Goal: Task Accomplishment & Management: Use online tool/utility

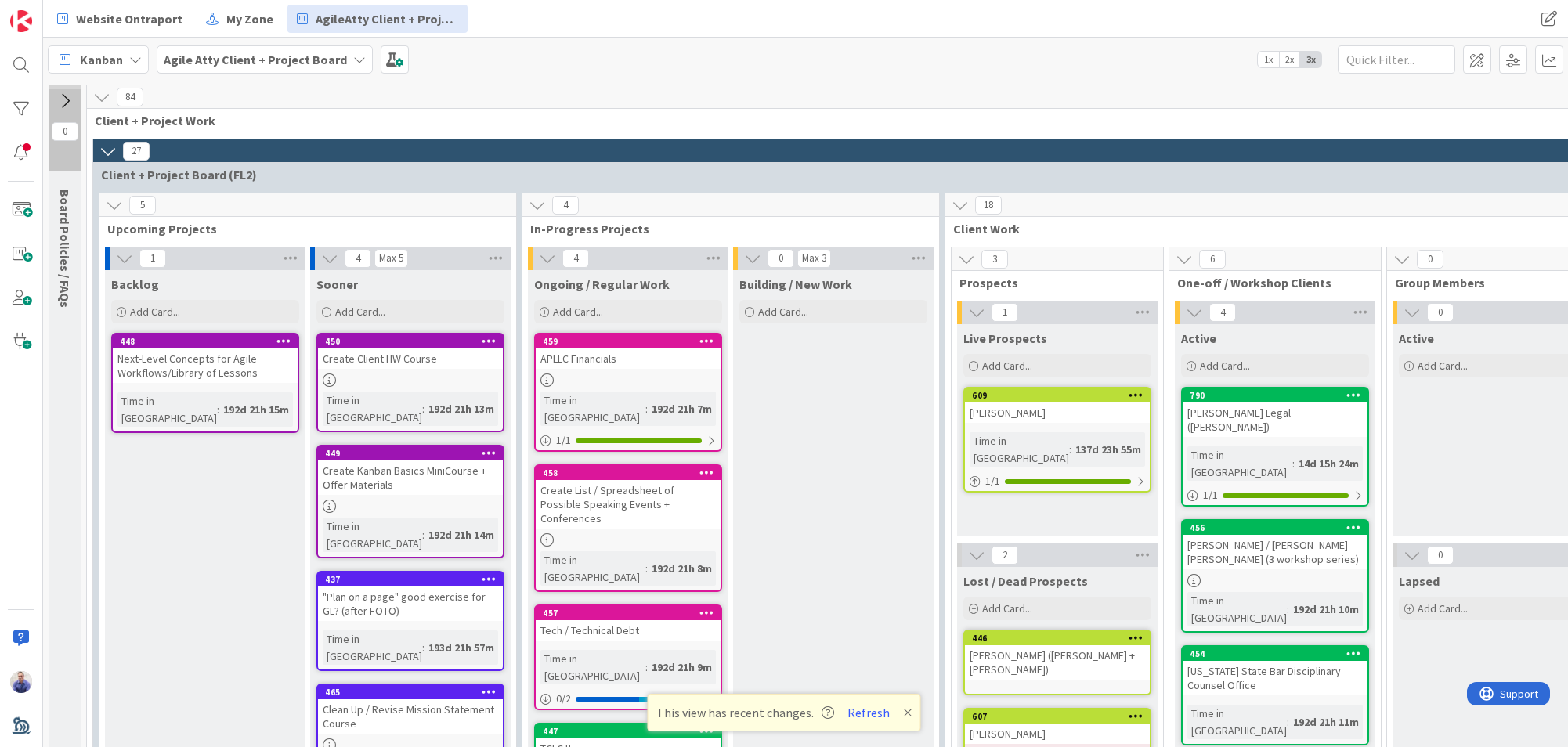
click at [650, 9] on div "Website Ontraport My Zone AgileAtty Client + Project" at bounding box center [521, 18] width 946 height 28
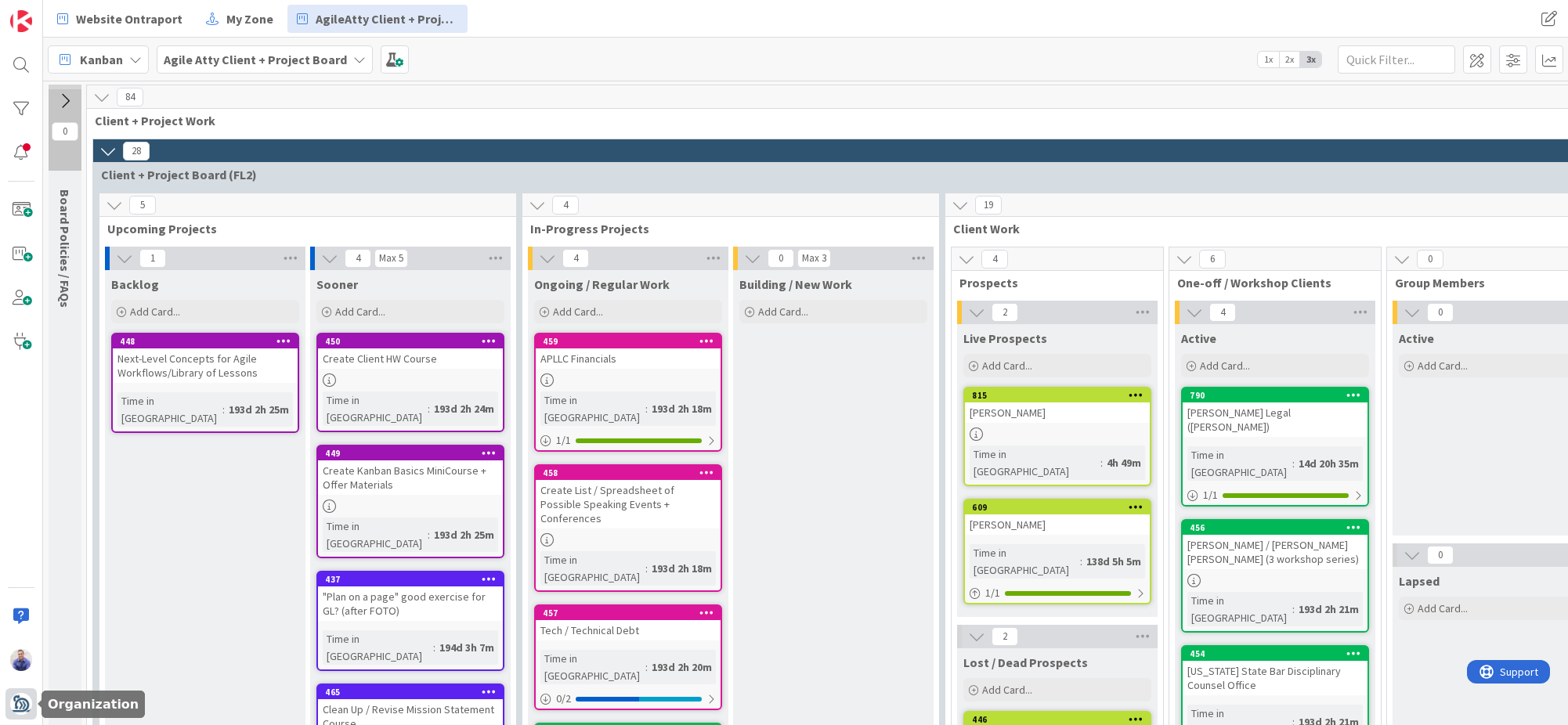
click at [23, 703] on img at bounding box center [21, 704] width 22 height 22
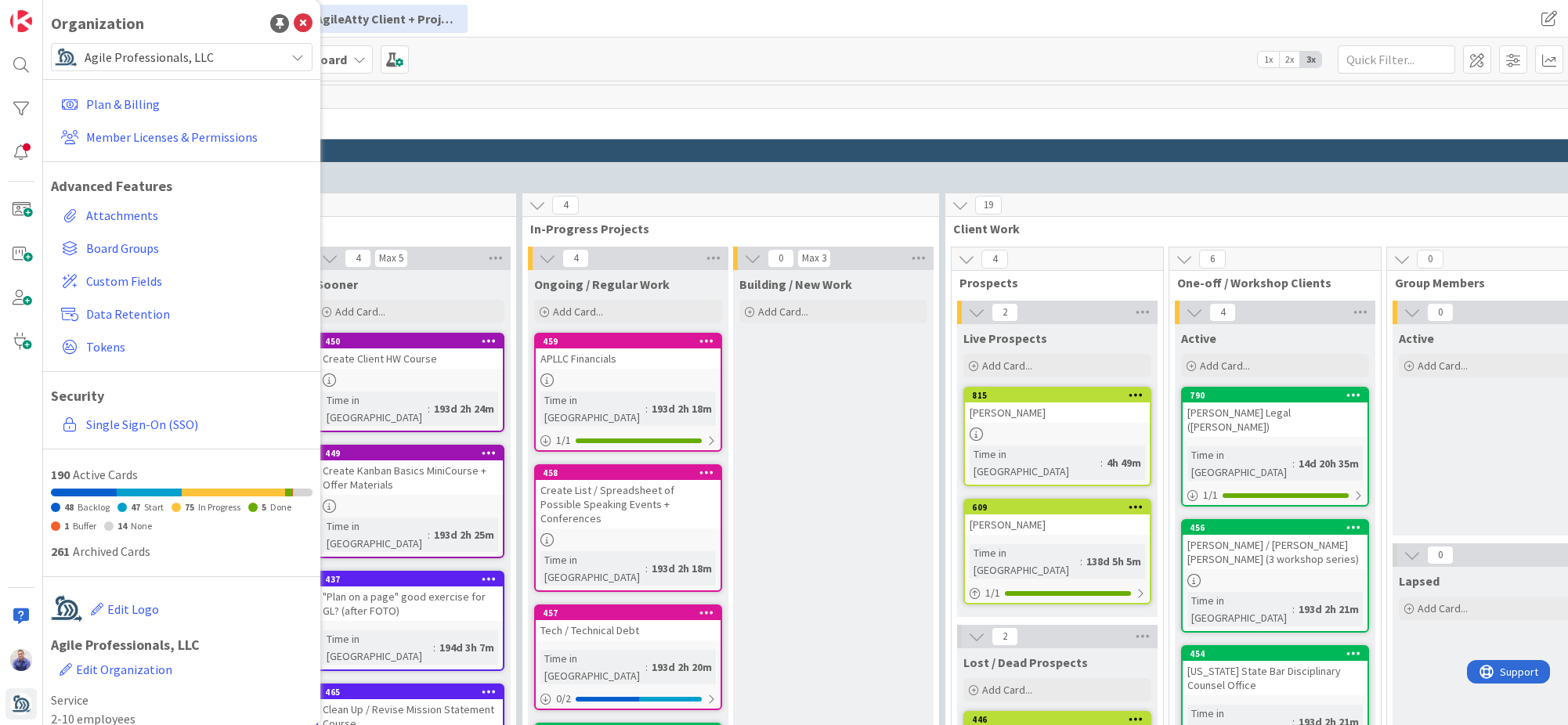
click at [176, 63] on span "Agile Professionals, LLC" at bounding box center [181, 57] width 193 height 22
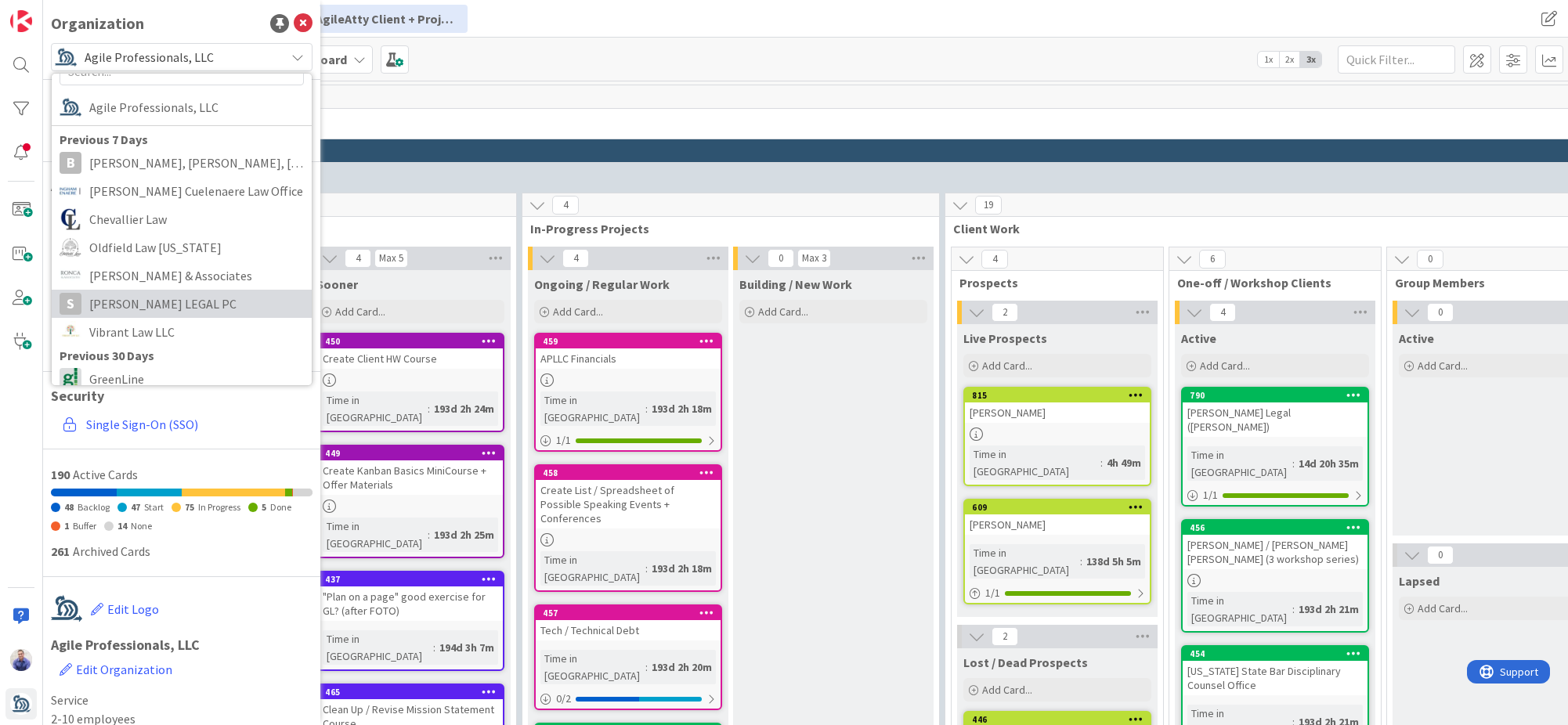
scroll to position [139, 0]
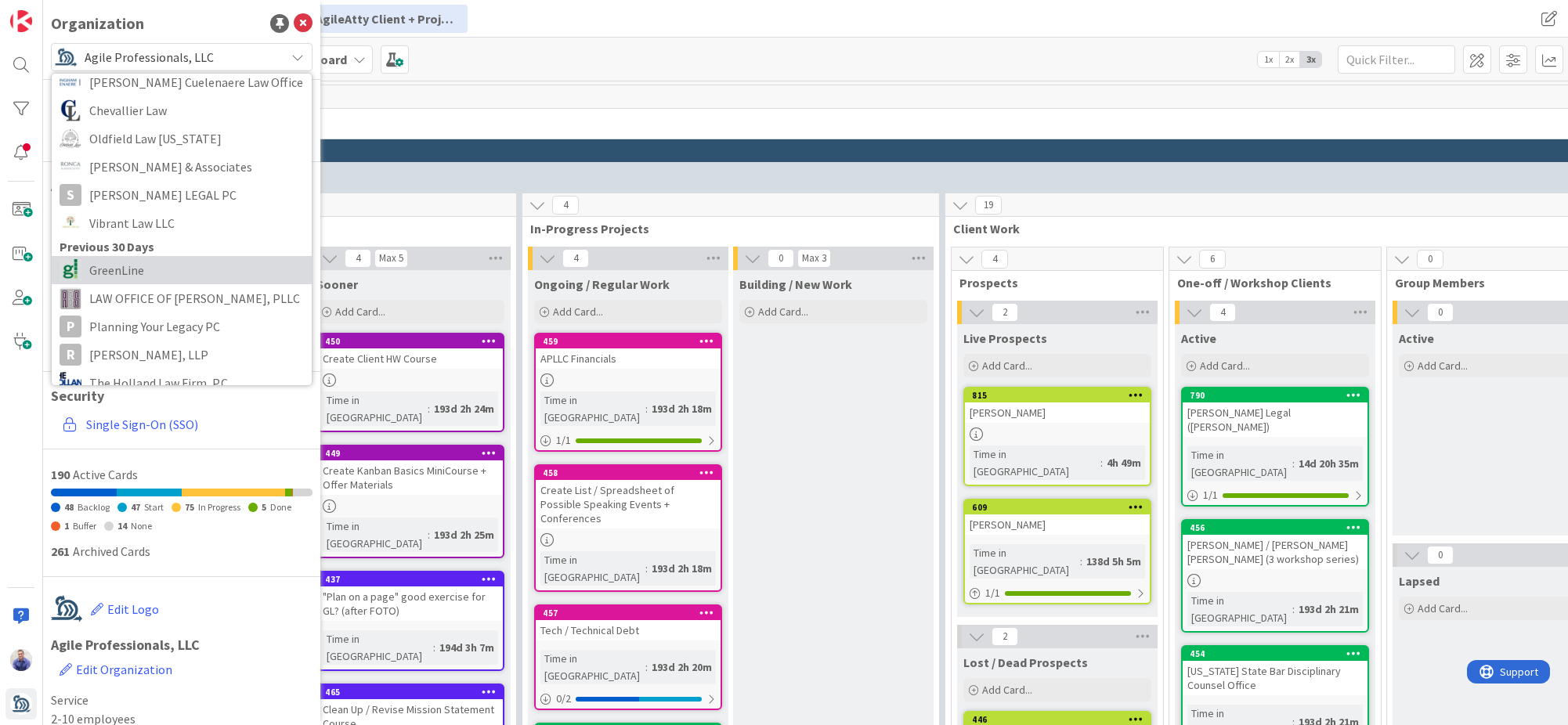
click at [143, 274] on span "GreenLine" at bounding box center [196, 270] width 214 height 24
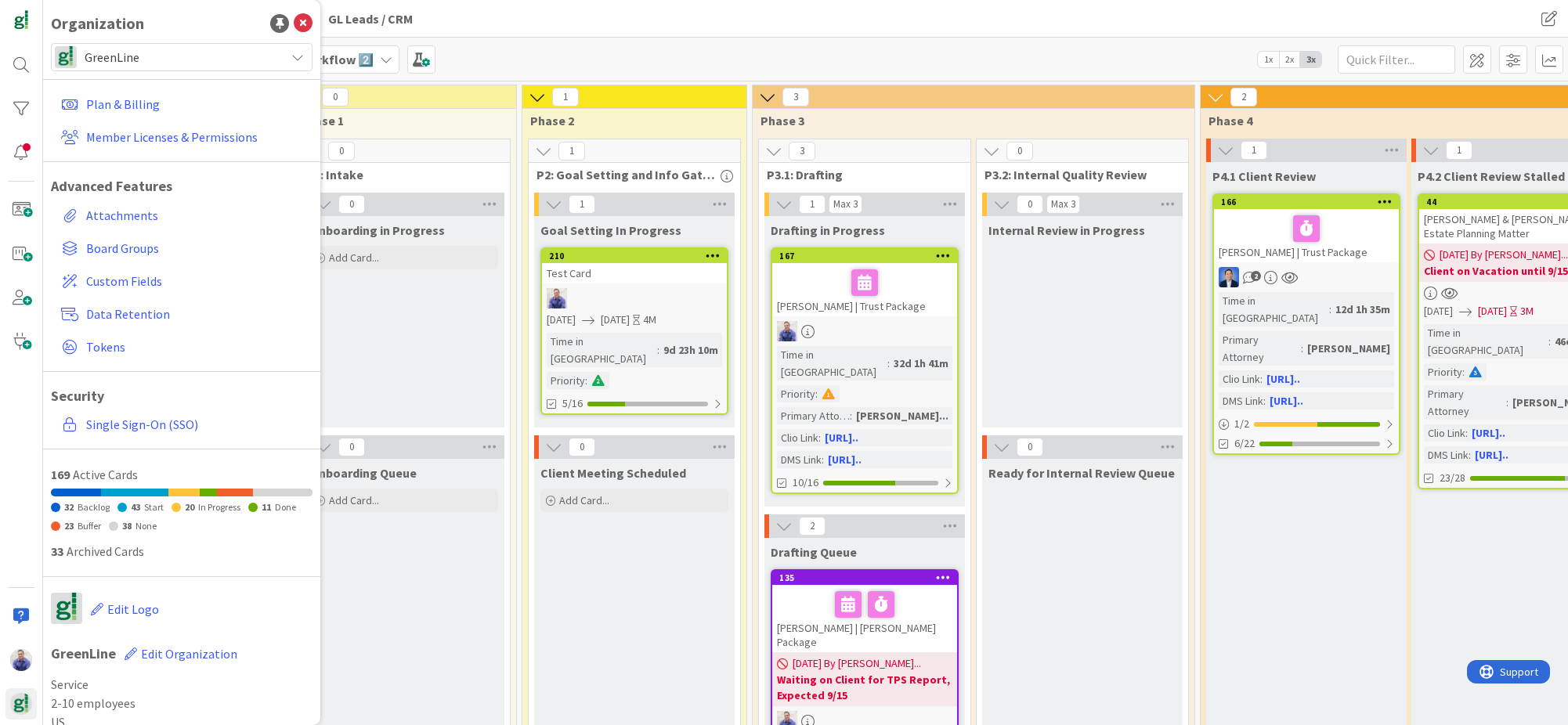
click at [735, 56] on div "Kanban Estate Planning Matter Workflow 2️⃣ 1x 2x 3x" at bounding box center [805, 59] width 1525 height 43
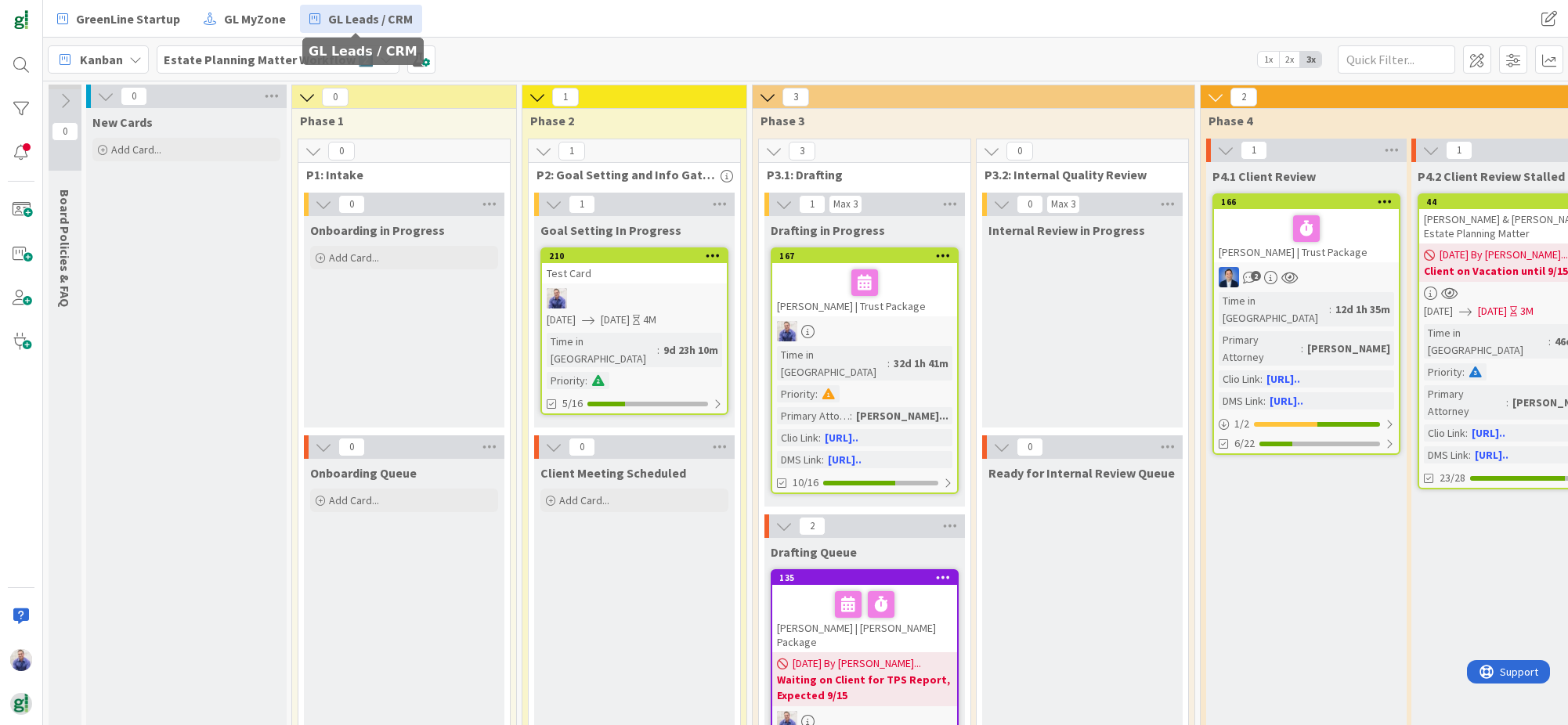
click at [344, 20] on span "GL Leads / CRM" at bounding box center [370, 18] width 85 height 18
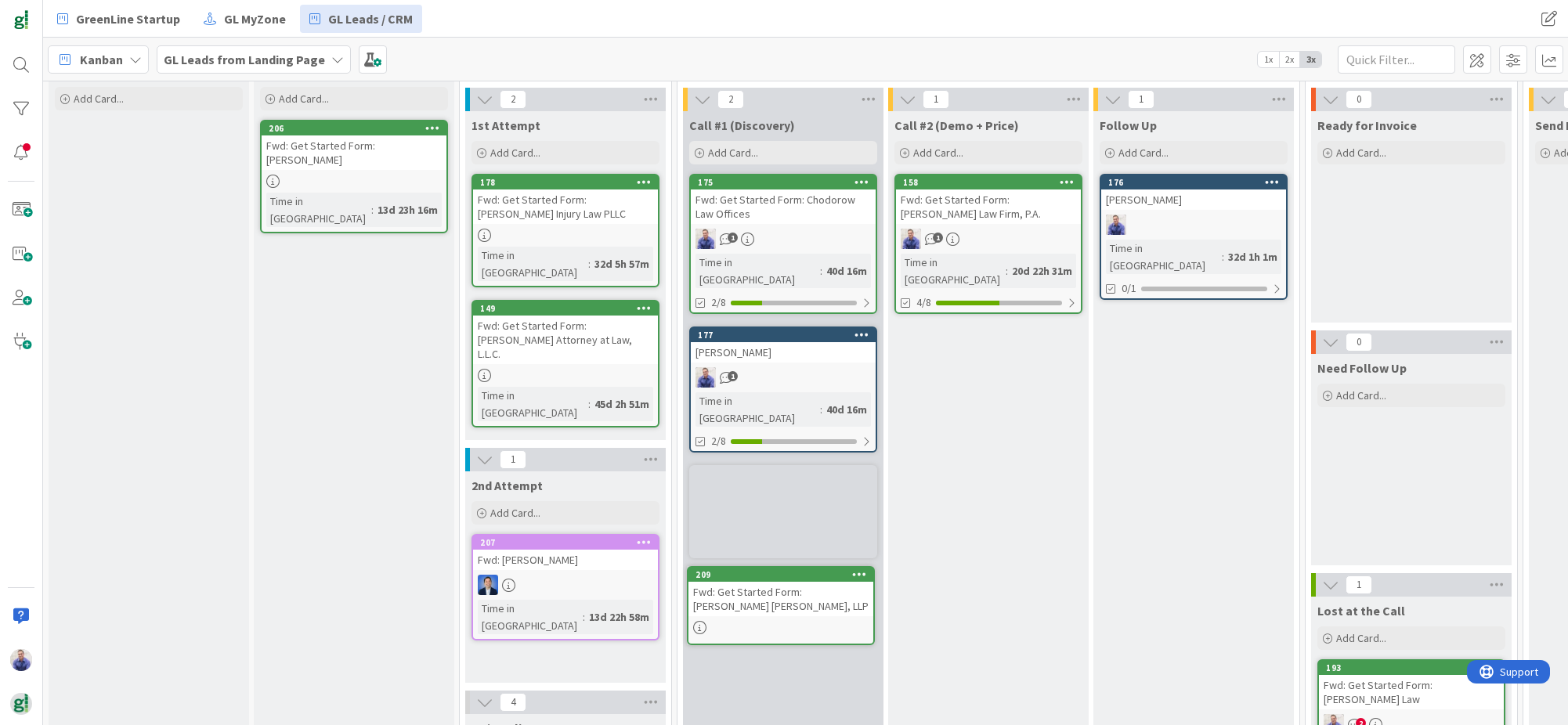
scroll to position [78, 0]
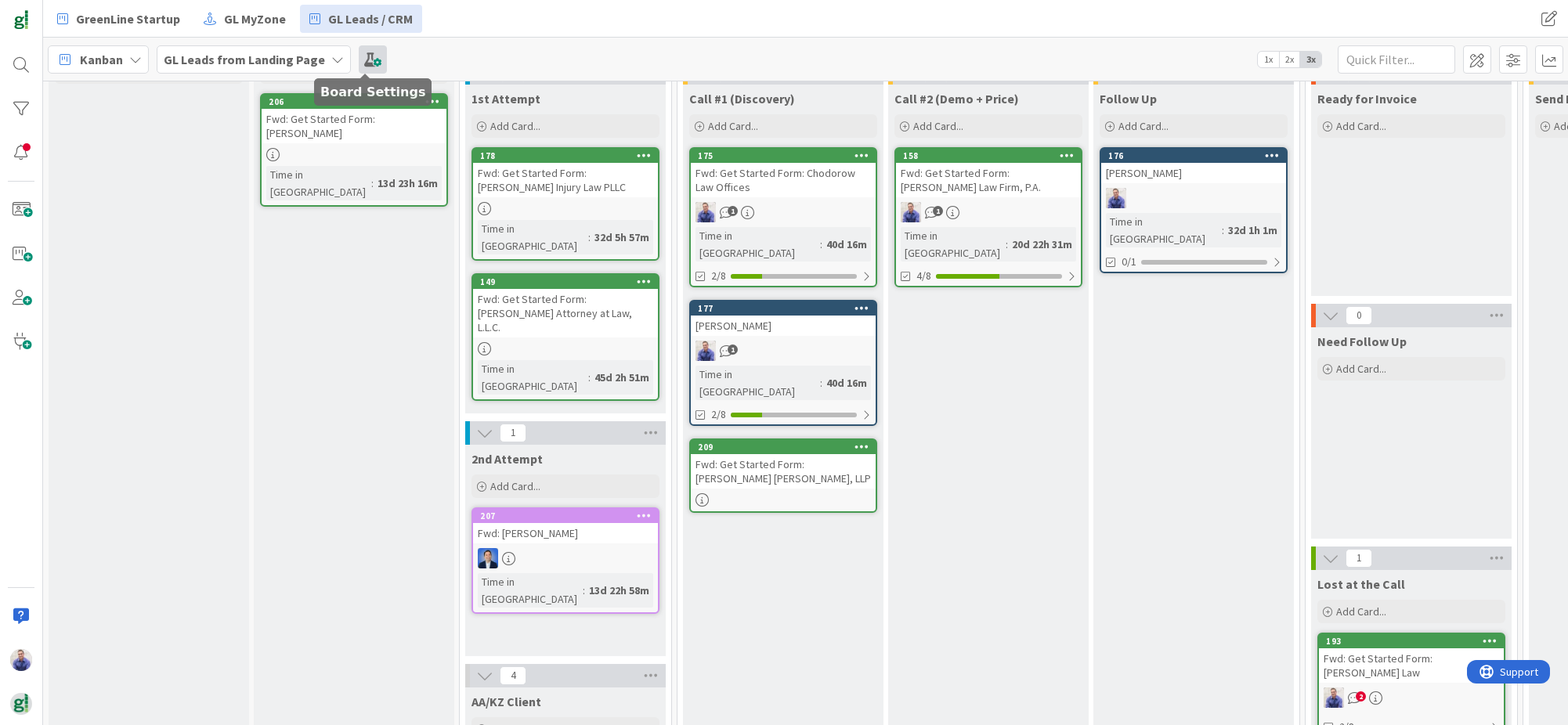
click at [368, 61] on span at bounding box center [373, 60] width 28 height 28
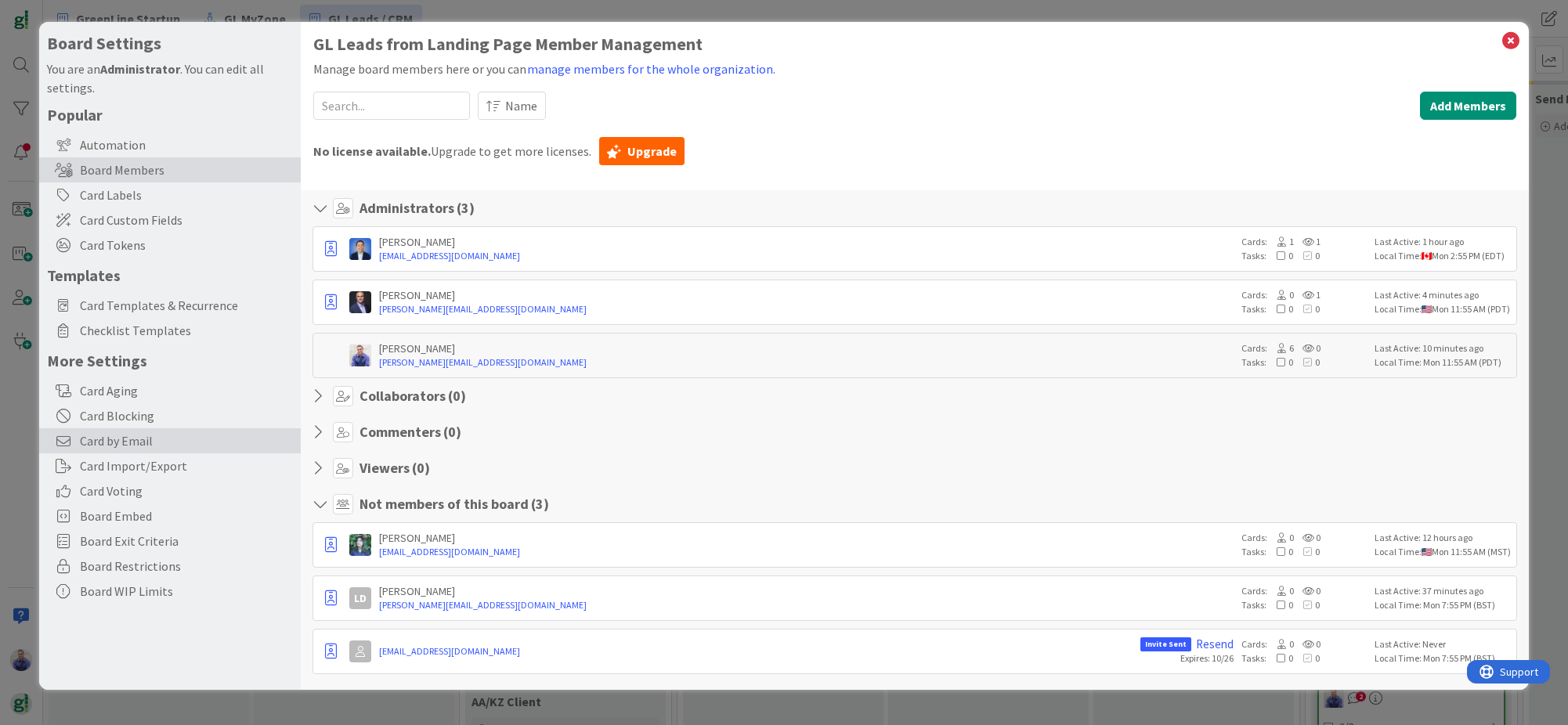
click at [127, 443] on span "Card by Email" at bounding box center [186, 440] width 213 height 18
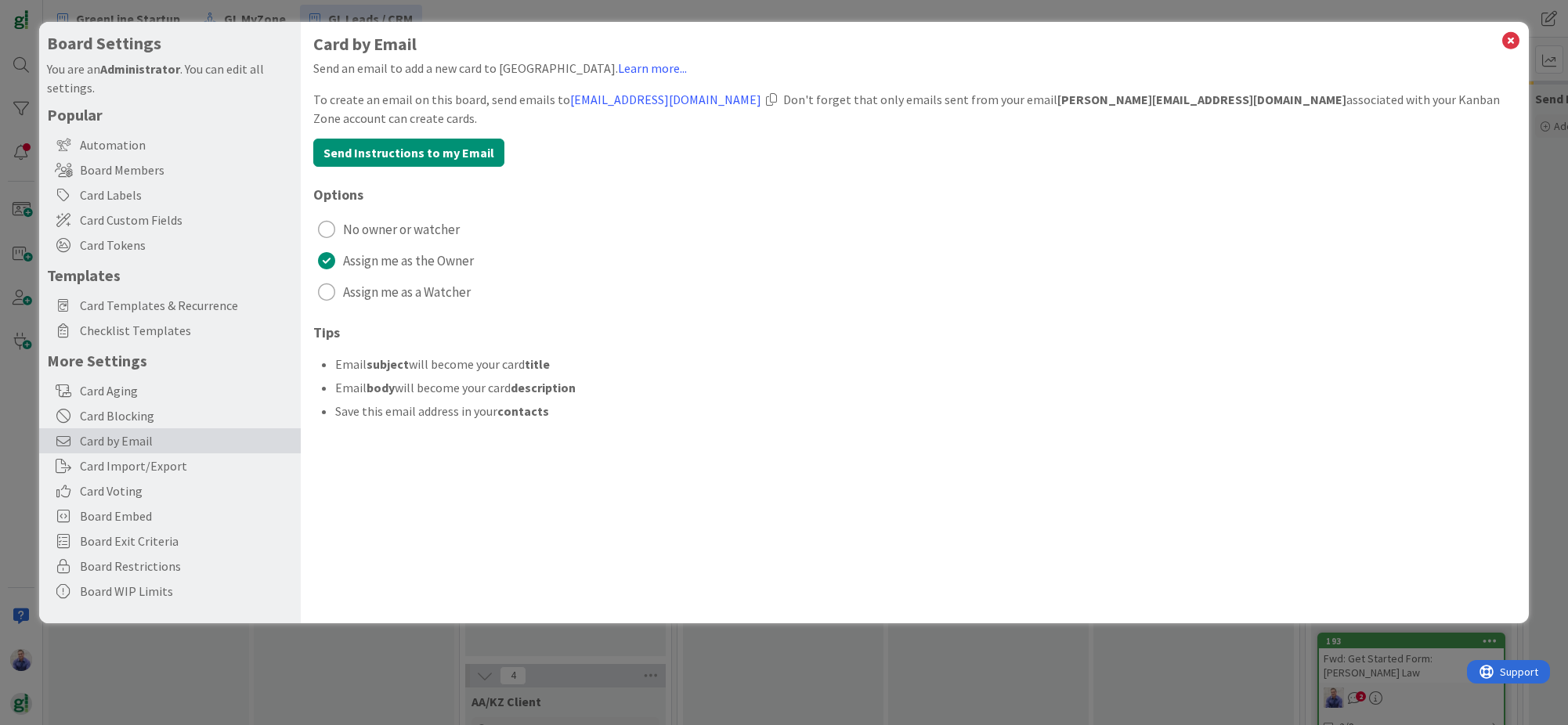
click at [769, 101] on div at bounding box center [771, 99] width 11 height 12
click at [1513, 34] on icon at bounding box center [1510, 40] width 20 height 22
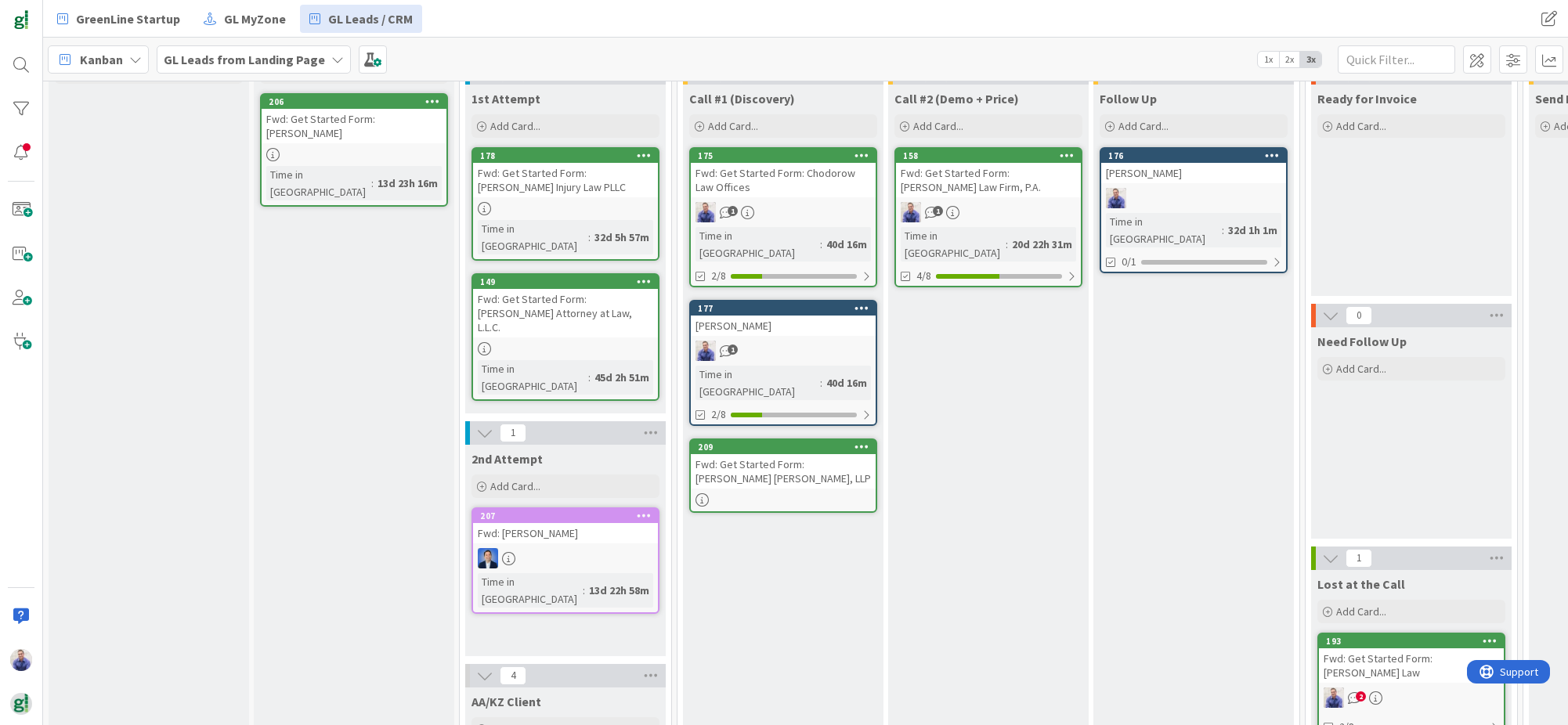
scroll to position [0, 0]
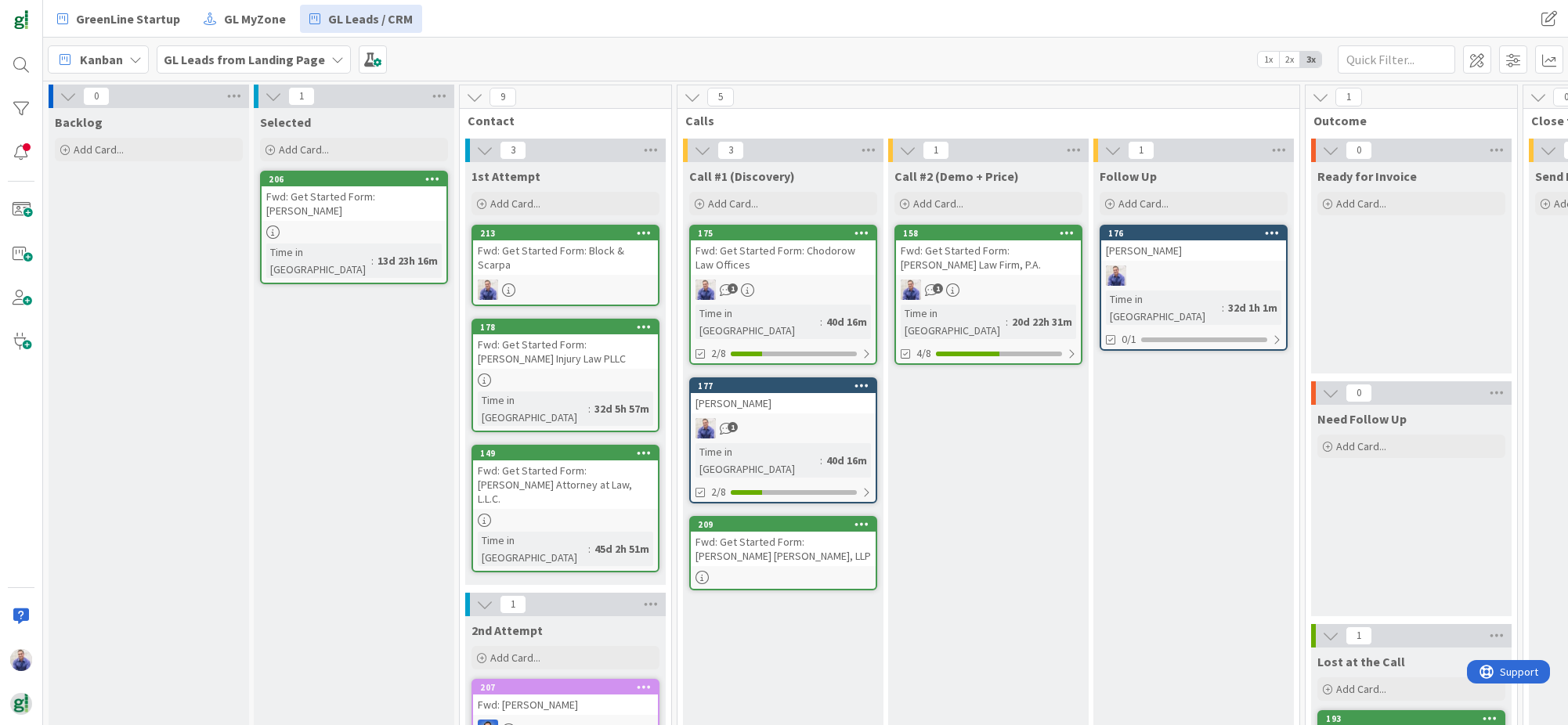
click at [620, 461] on div "Fwd: Get Started Form: Steven E. Bain Attorney at Law, L.L.C." at bounding box center [565, 484] width 185 height 48
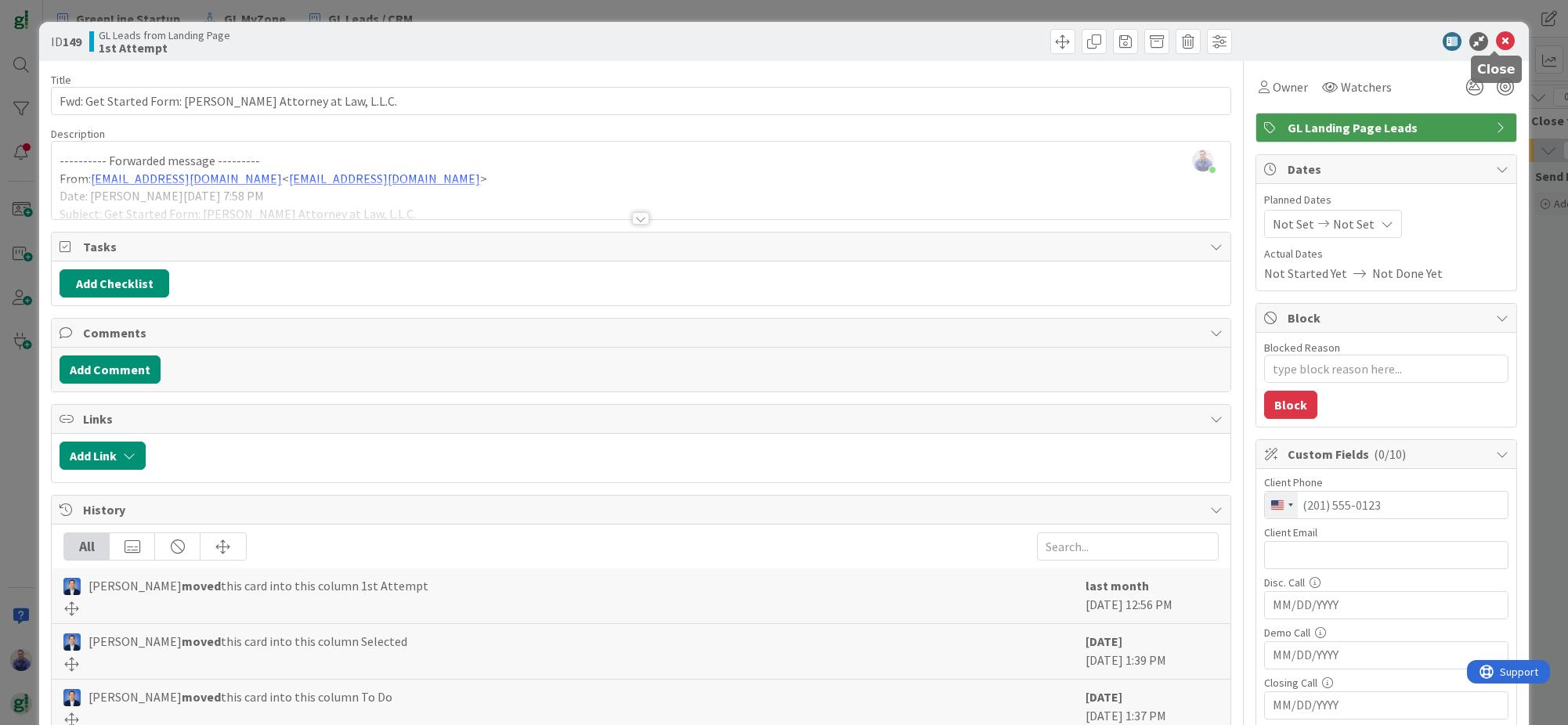
click at [1496, 40] on icon at bounding box center [1505, 41] width 18 height 18
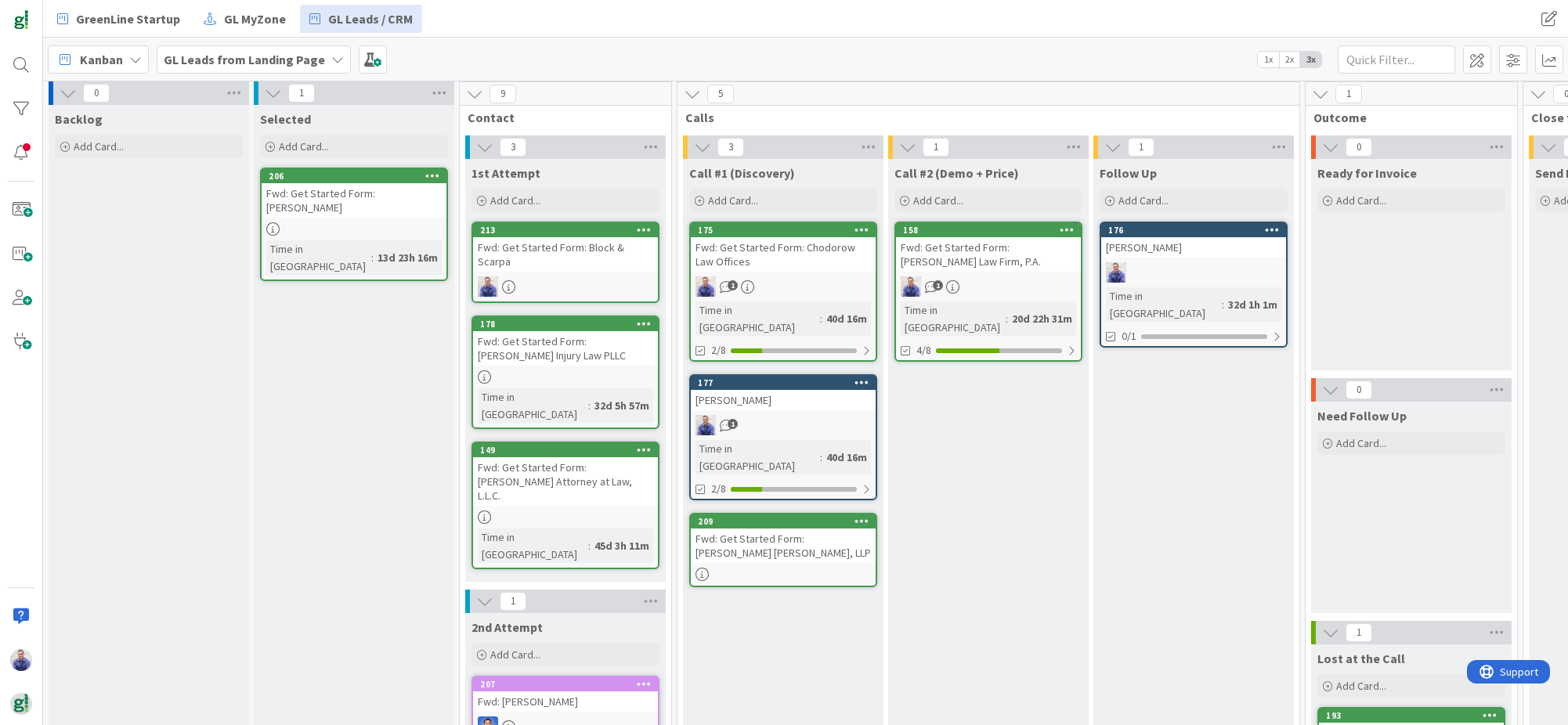
scroll to position [111, 0]
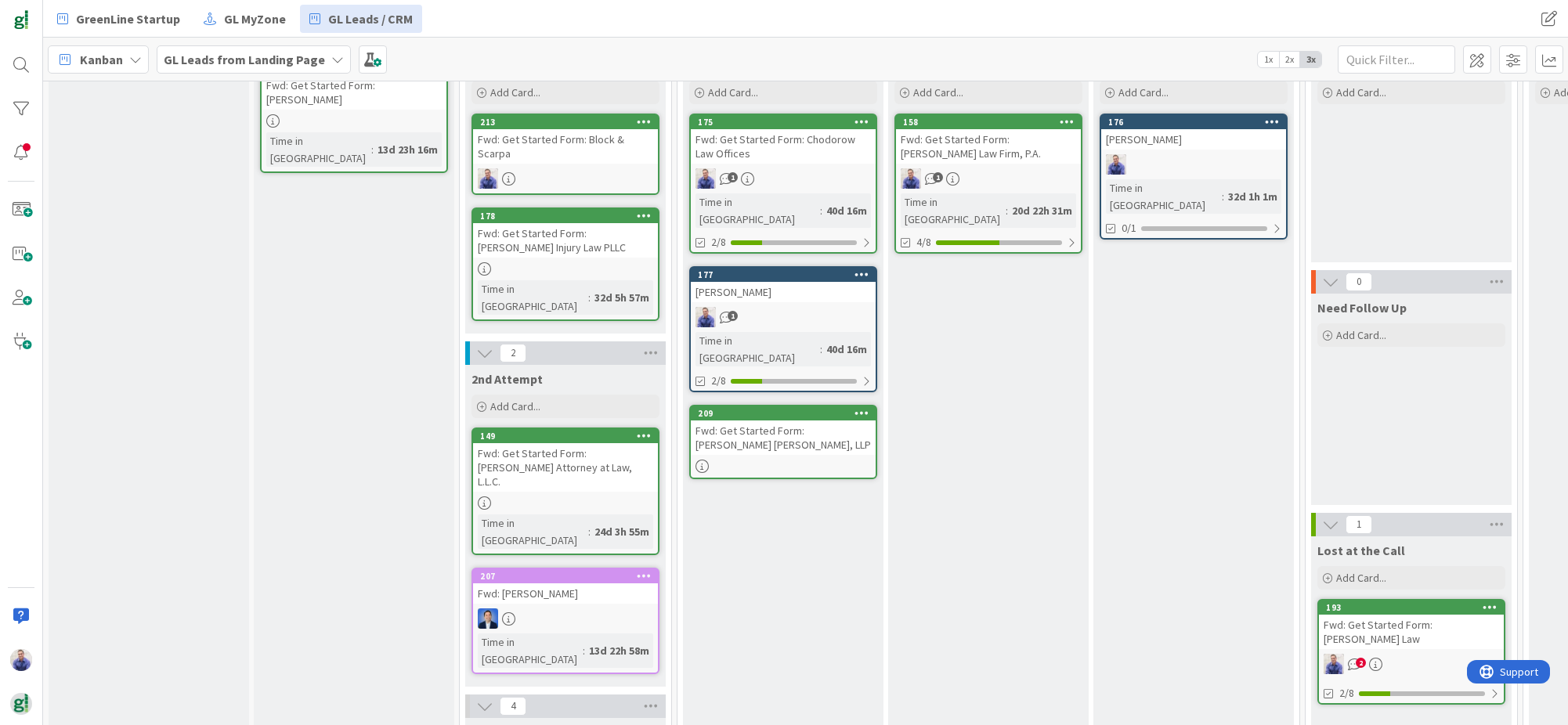
click at [538, 443] on div "Fwd: Get Started Form: Steven E. Bain Attorney at Law, L.L.C." at bounding box center [565, 467] width 185 height 48
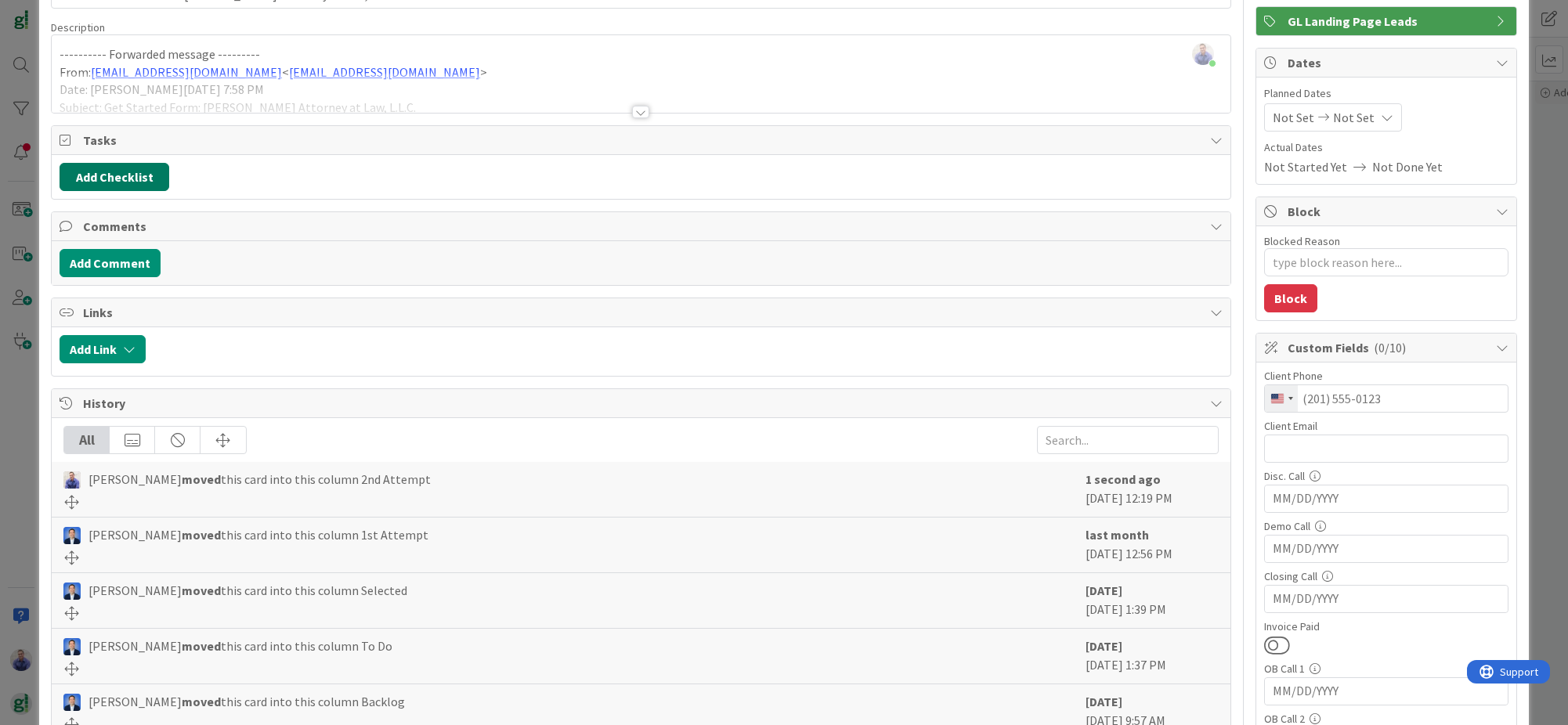
click at [139, 179] on button "Add Checklist" at bounding box center [114, 177] width 109 height 28
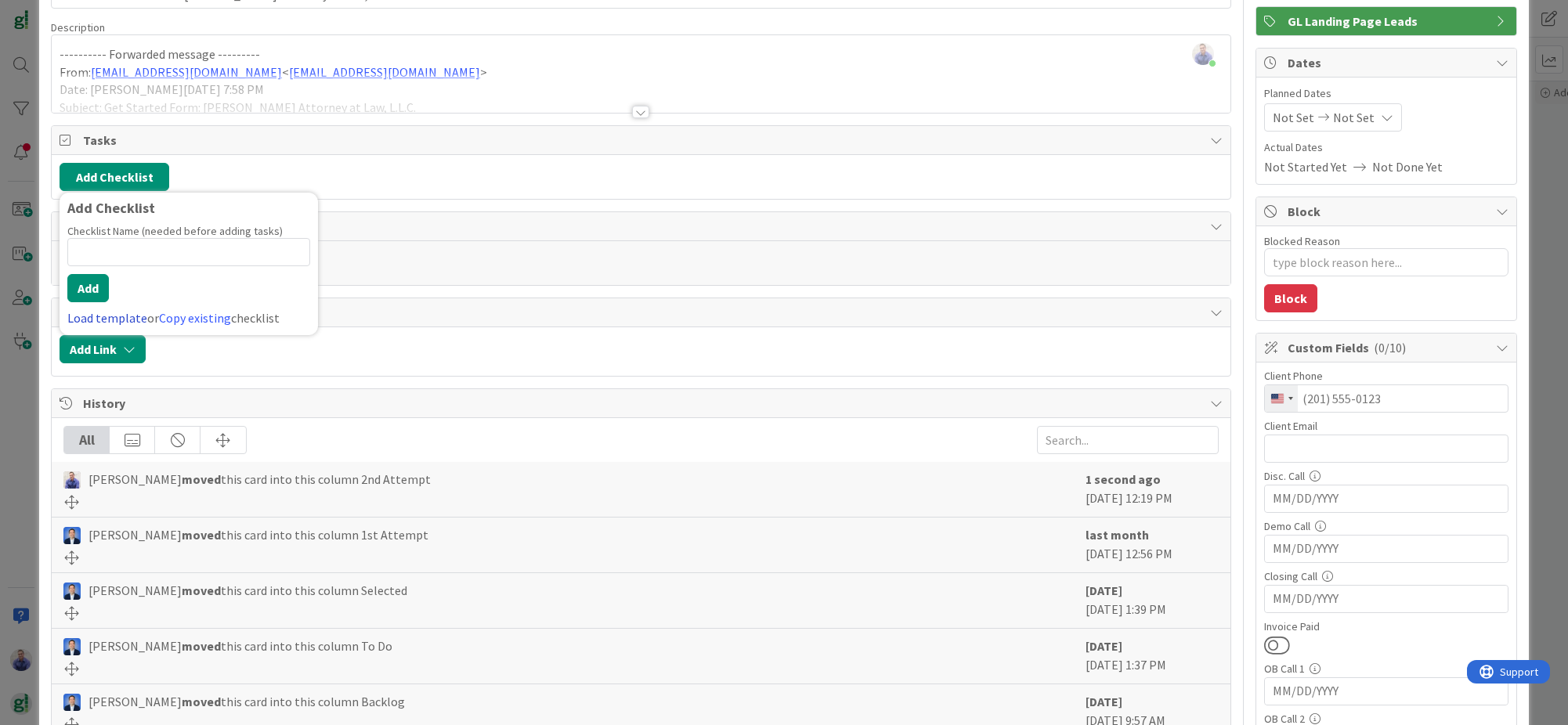
click at [123, 319] on link "Load template" at bounding box center [107, 318] width 80 height 16
click at [158, 240] on div "Greenline Sales Process" at bounding box center [188, 240] width 258 height 28
drag, startPoint x: 94, startPoint y: 287, endPoint x: 330, endPoint y: 278, distance: 236.2
click at [102, 285] on button "Add" at bounding box center [88, 288] width 41 height 28
type textarea "x"
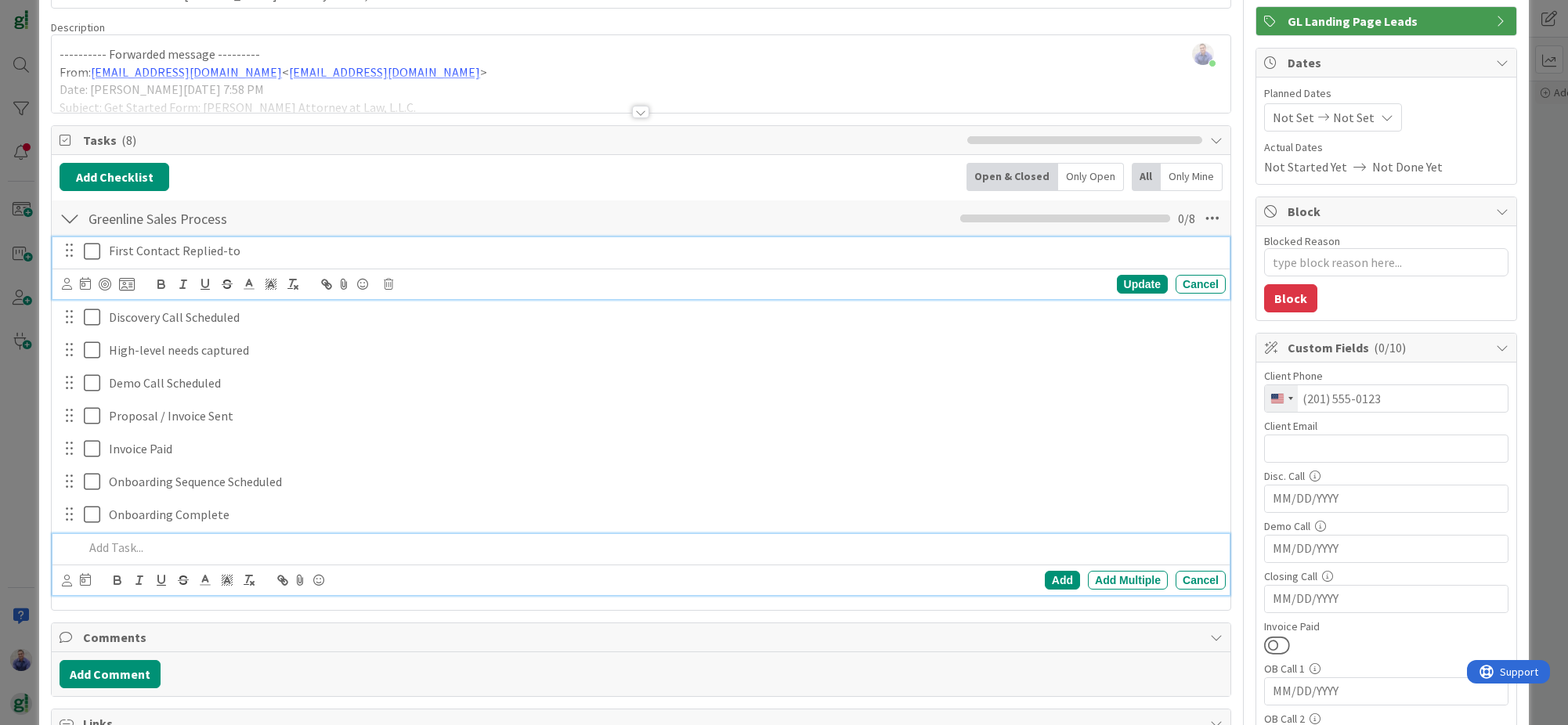
click at [307, 250] on p "First Contact Replied-to" at bounding box center [664, 250] width 1111 height 18
click at [115, 540] on p at bounding box center [651, 547] width 1136 height 18
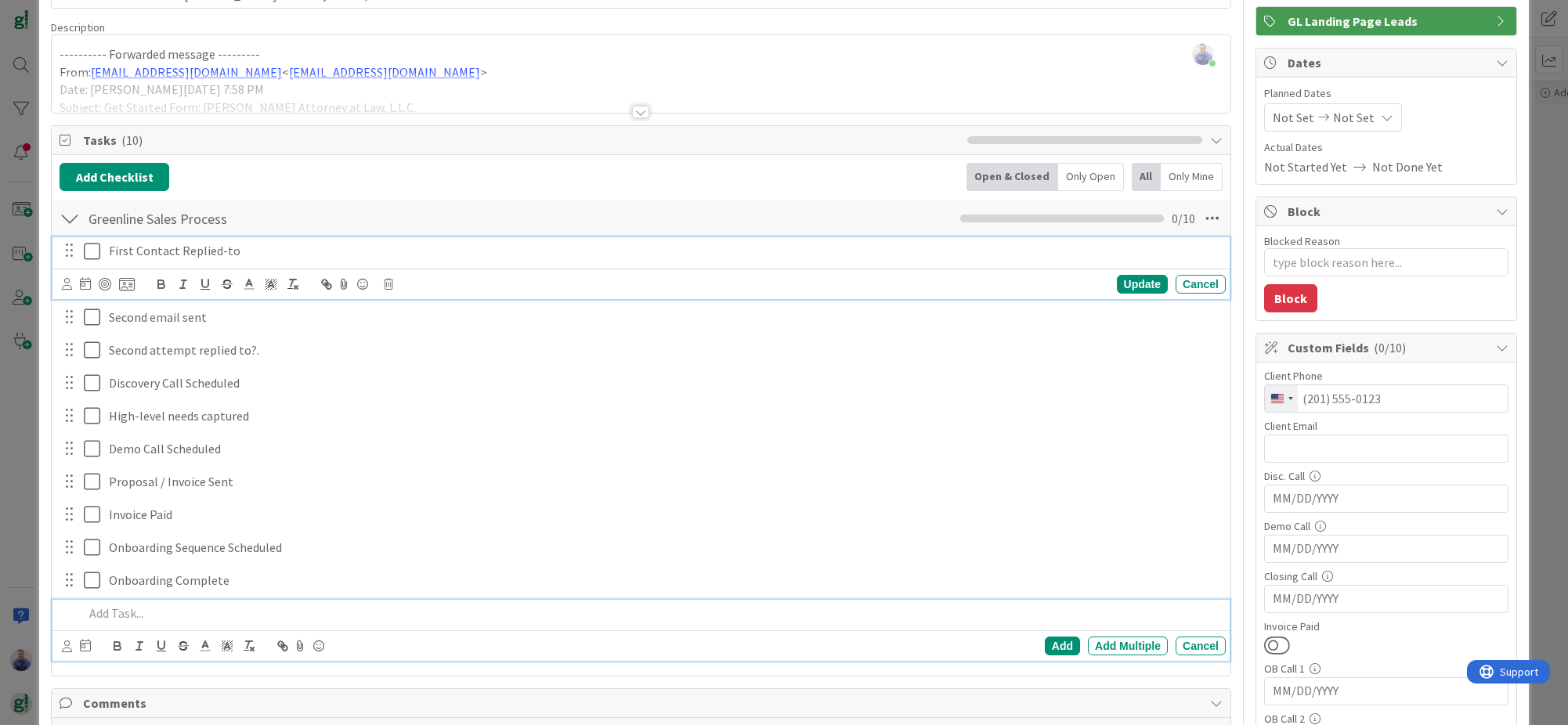
click at [149, 254] on p "First Contact Replied-to" at bounding box center [664, 250] width 1111 height 18
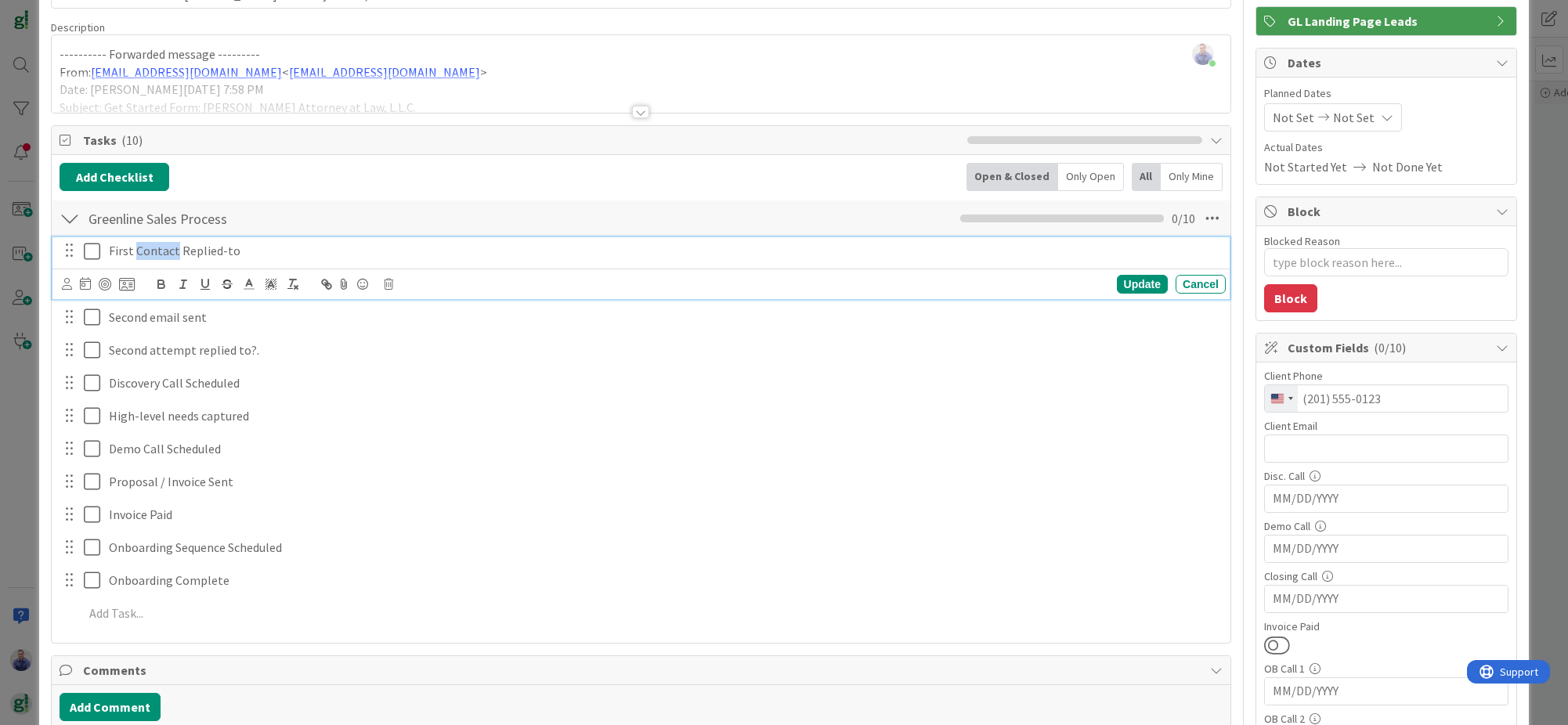
click at [149, 254] on p "First Contact Replied-to" at bounding box center [664, 250] width 1111 height 18
click at [150, 254] on p "First Contact Replied-to" at bounding box center [664, 250] width 1111 height 18
click at [229, 285] on icon "button" at bounding box center [227, 286] width 8 height 4
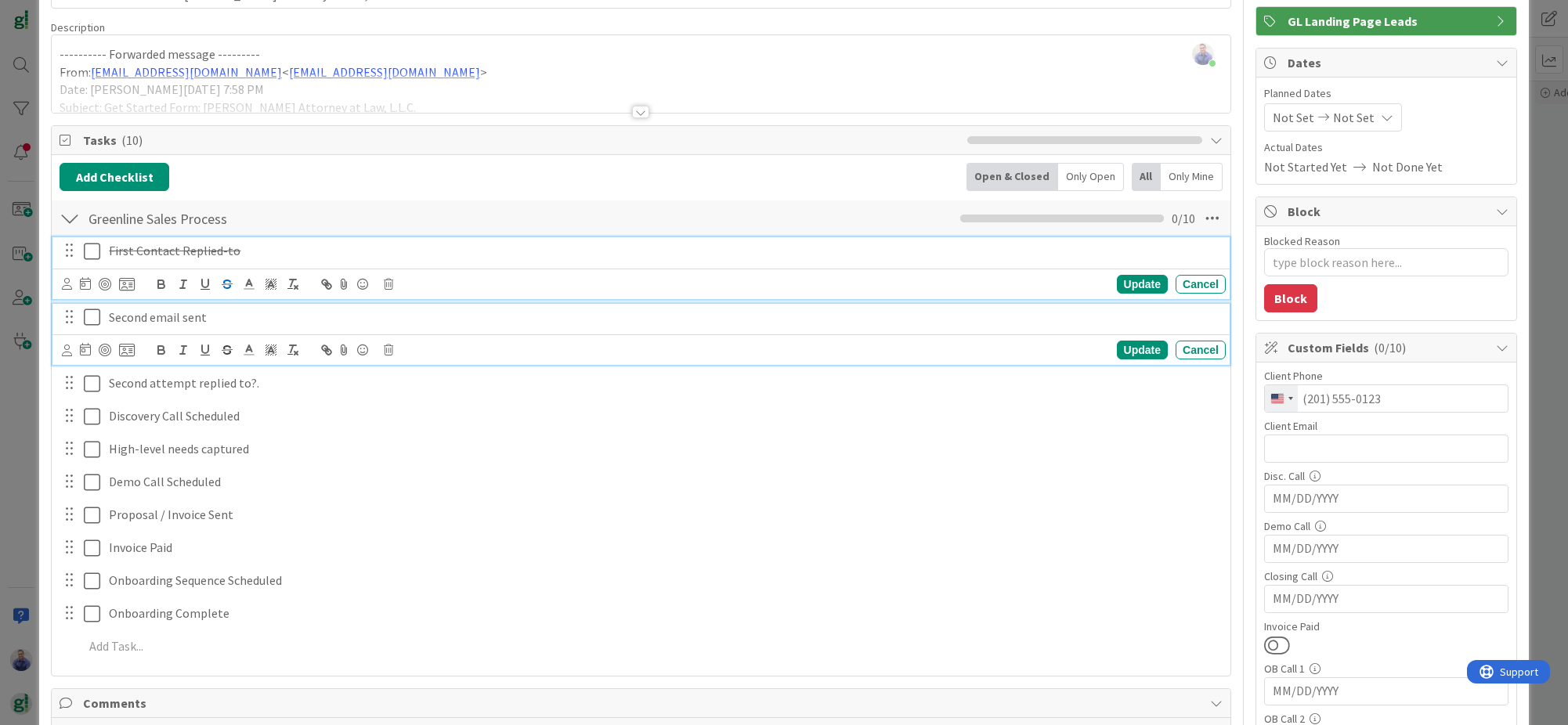
click at [88, 317] on icon at bounding box center [92, 317] width 17 height 18
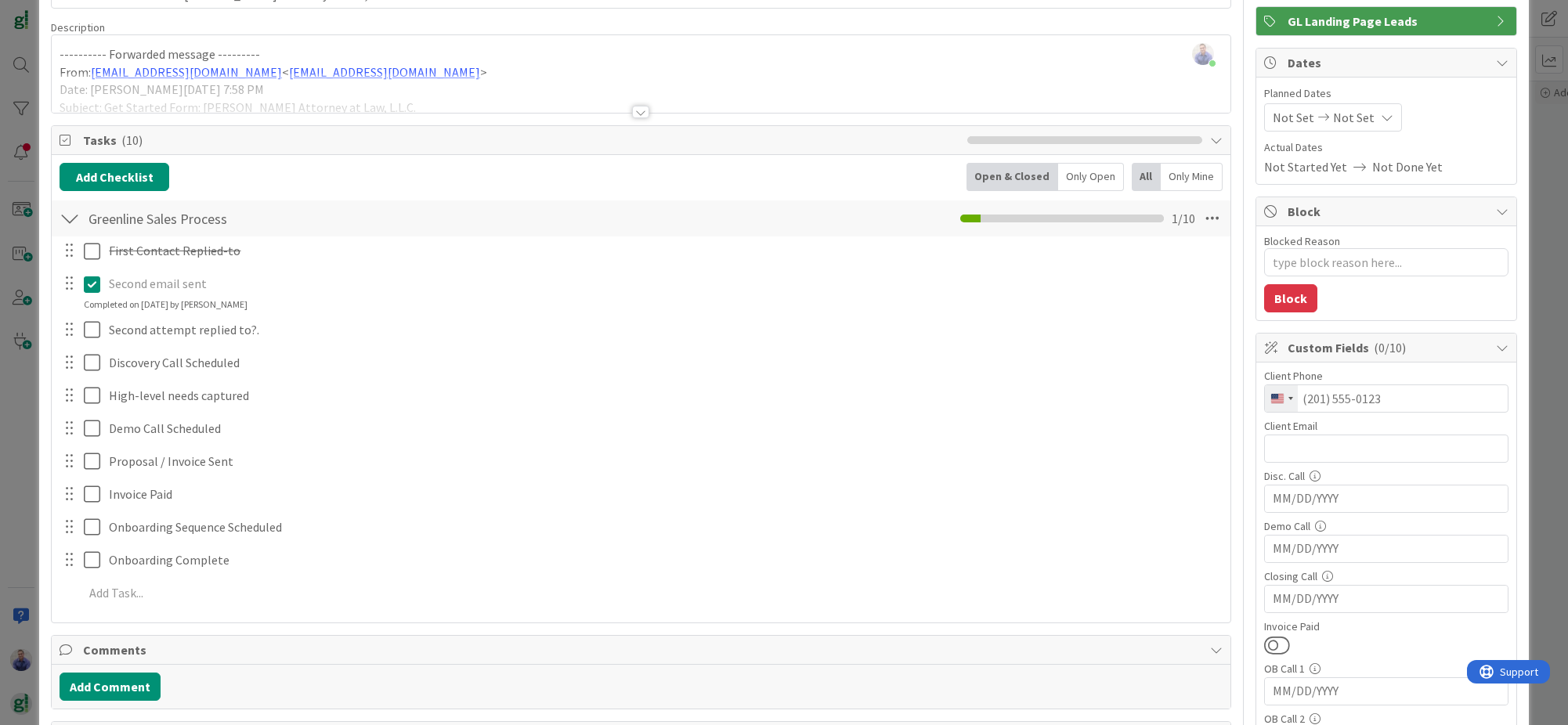
type textarea "x"
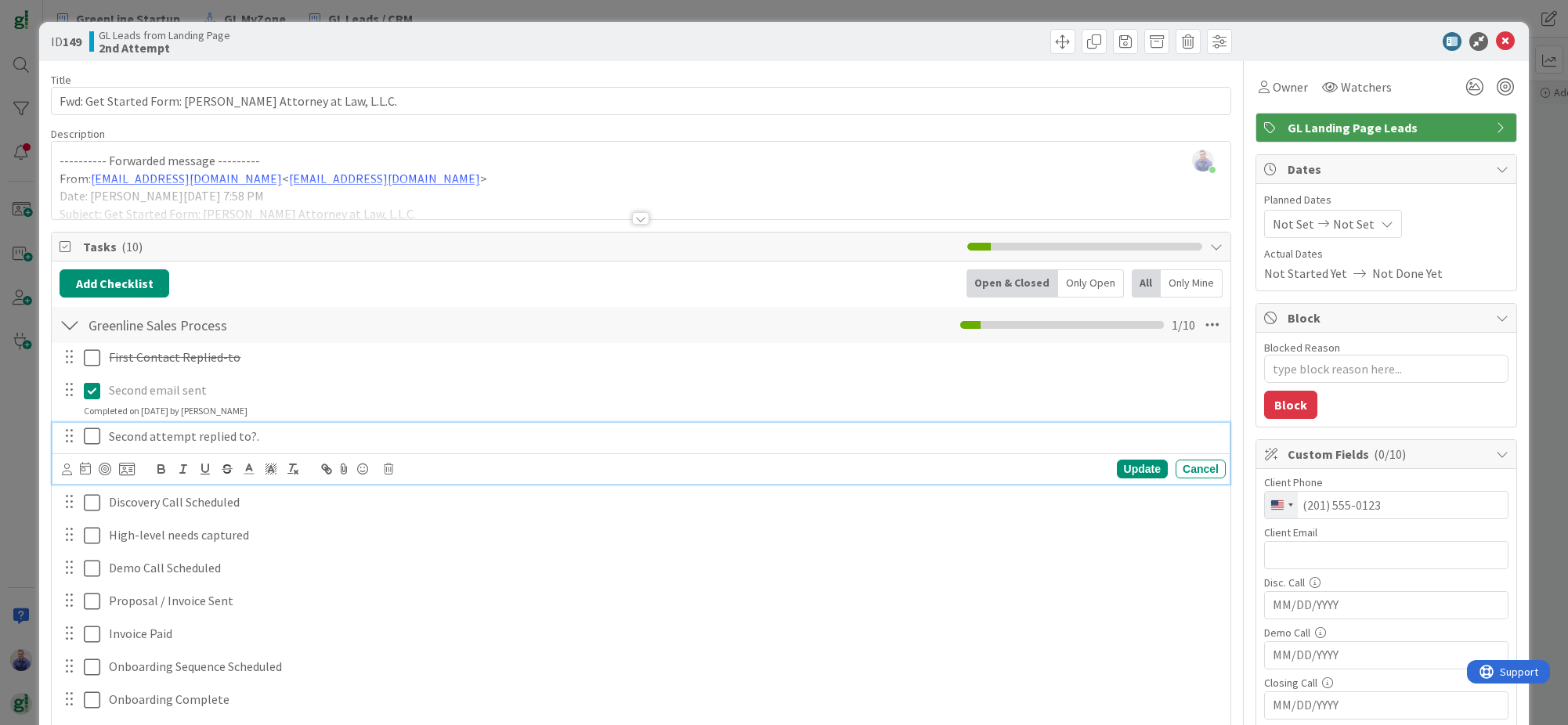
click at [274, 440] on p "Second attempt replied to?." at bounding box center [664, 436] width 1111 height 18
click at [290, 416] on div "Second email sent Update Cancel Completed on 09/08/2025 by John Grant" at bounding box center [641, 397] width 1178 height 41
type textarea "x"
